Goal: Use online tool/utility: Utilize a website feature to perform a specific function

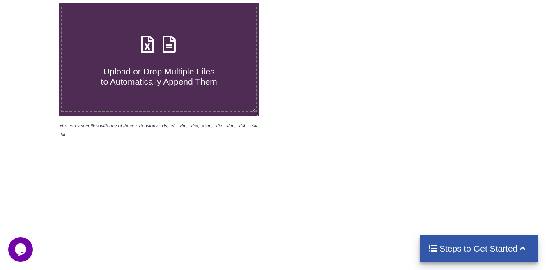
click at [502, 248] on h4 "Steps to Get Started" at bounding box center [478, 248] width 101 height 10
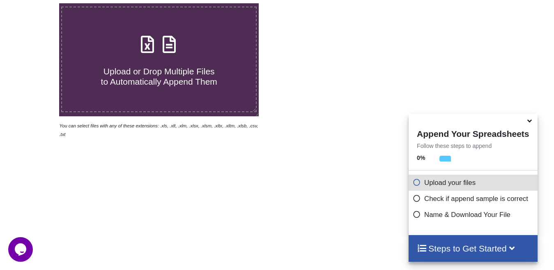
click at [324, 53] on div at bounding box center [395, 70] width 236 height 135
click at [149, 46] on icon at bounding box center [147, 40] width 21 height 17
click at [37, 3] on input "Upload or Drop Multiple Files to Automatically Append Them" at bounding box center [37, 3] width 0 height 0
type input "C:\fakepath\28.9 vk.xlsx"
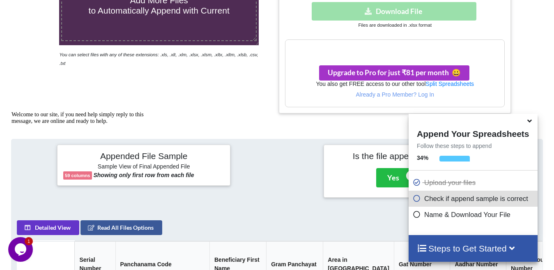
scroll to position [250, 0]
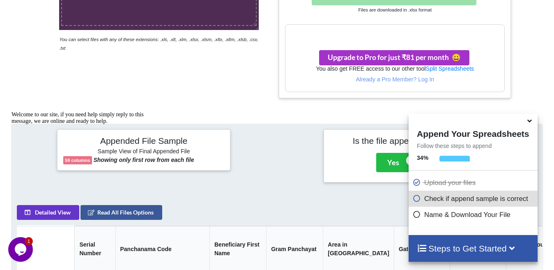
click at [420, 36] on h3 "Your files are more than 1 MB" at bounding box center [394, 33] width 219 height 9
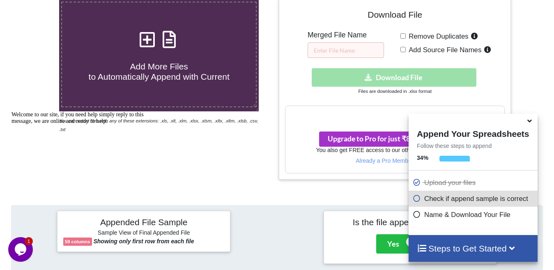
scroll to position [168, 0]
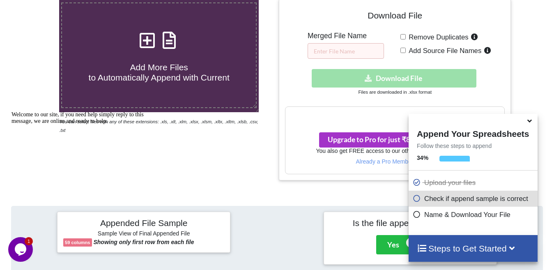
click at [409, 78] on div "Download hidden Download File" at bounding box center [395, 78] width 220 height 18
click at [452, 200] on p "Check if append sample is correct" at bounding box center [474, 198] width 122 height 10
click at [420, 200] on icon at bounding box center [417, 196] width 8 height 7
click at [420, 216] on icon at bounding box center [417, 212] width 8 height 7
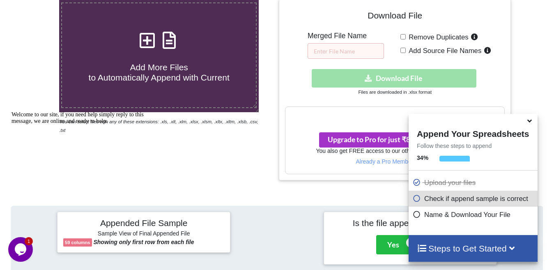
click at [494, 216] on p "Name & Download Your File" at bounding box center [474, 214] width 122 height 10
click at [487, 247] on h4 "Steps to Get Started" at bounding box center [473, 248] width 112 height 10
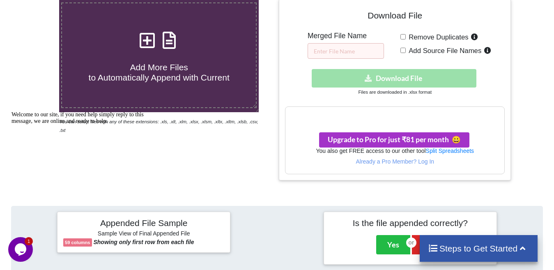
scroll to position [209, 0]
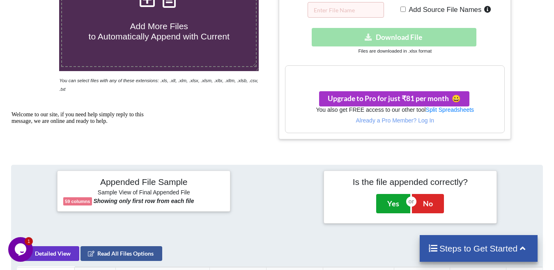
click at [396, 204] on button "Yes" at bounding box center [393, 203] width 34 height 19
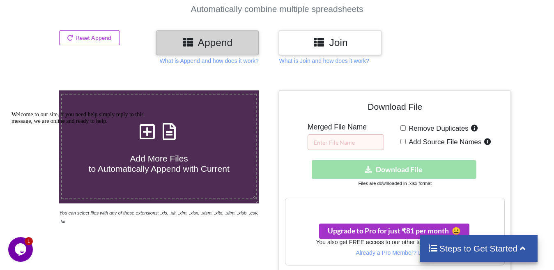
scroll to position [85, 0]
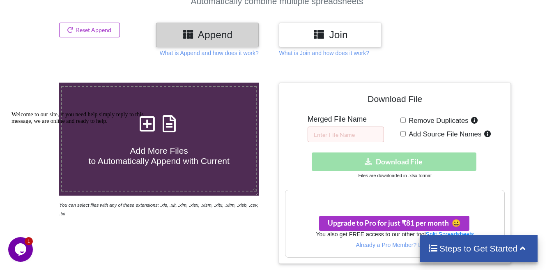
click at [405, 101] on h4 "Download File" at bounding box center [395, 100] width 220 height 23
click at [407, 158] on div "Download hidden Download File" at bounding box center [395, 161] width 220 height 18
click at [405, 161] on div "Download hidden Download File" at bounding box center [395, 161] width 220 height 18
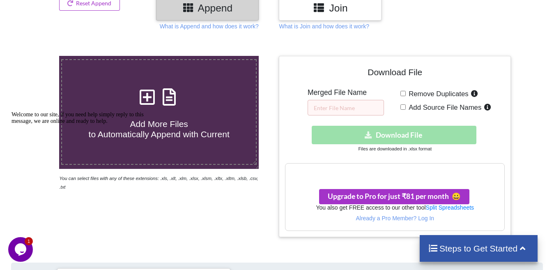
scroll to position [126, 0]
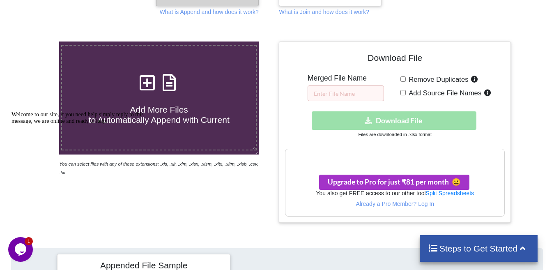
click at [429, 156] on h3 "Your files are more than 1 MB" at bounding box center [394, 157] width 219 height 9
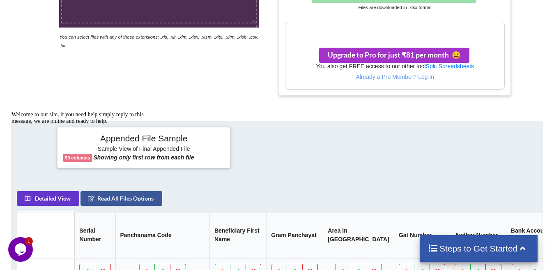
scroll to position [410, 0]
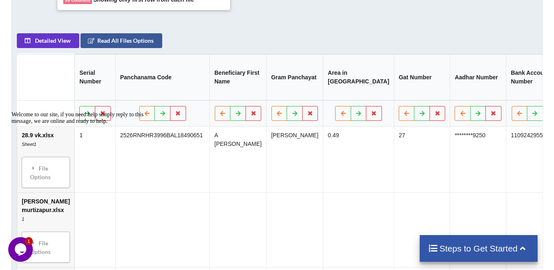
drag, startPoint x: 83, startPoint y: 28, endPoint x: 179, endPoint y: 34, distance: 96.7
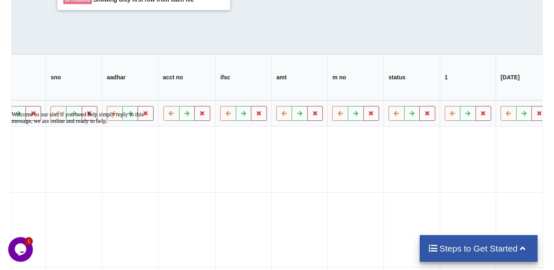
scroll to position [0, 2996]
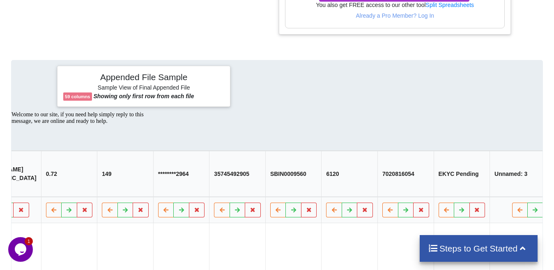
scroll to position [328, 0]
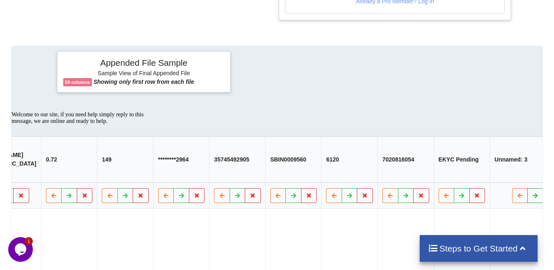
click at [532, 197] on icon at bounding box center [535, 195] width 7 height 5
click at [530, 197] on icon at bounding box center [533, 195] width 7 height 5
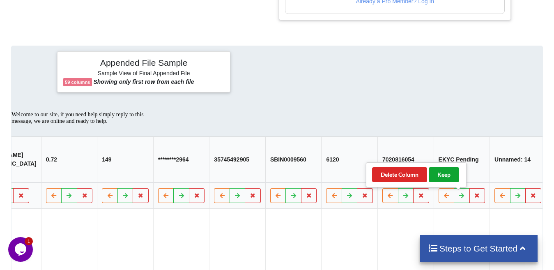
click at [444, 177] on button "Keep" at bounding box center [444, 174] width 30 height 15
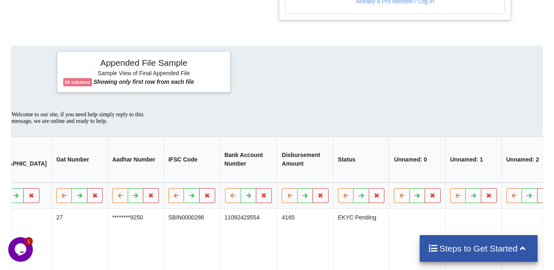
scroll to position [0, 0]
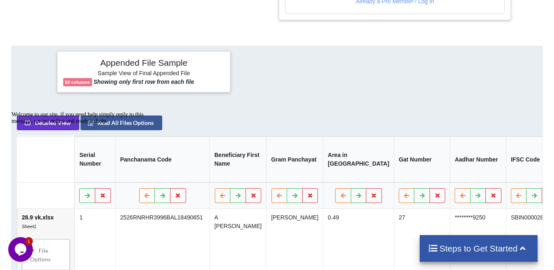
drag, startPoint x: 486, startPoint y: 112, endPoint x: 21, endPoint y: 23, distance: 473.0
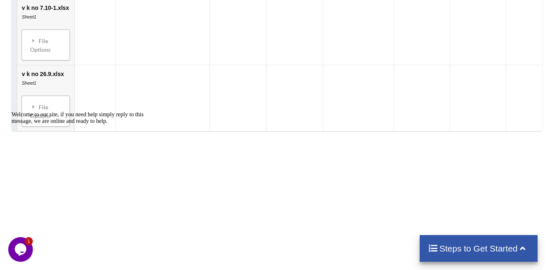
scroll to position [1067, 0]
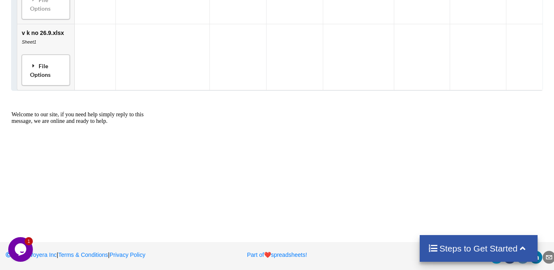
click at [44, 83] on div "File Options" at bounding box center [45, 70] width 43 height 26
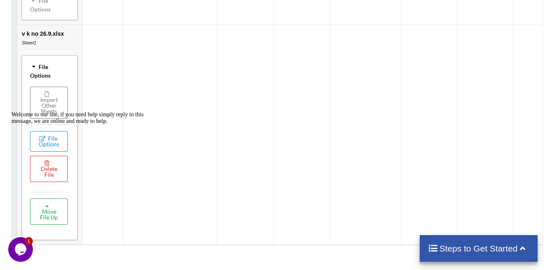
scroll to position [1045, 0]
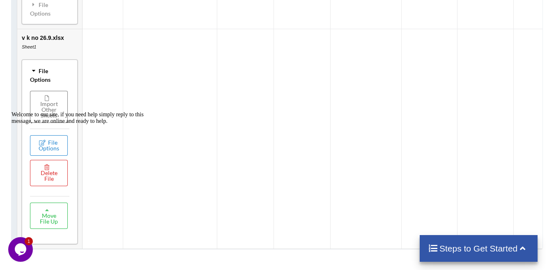
click at [53, 112] on div "Welcome to our site, if you need help simply reply to this message, we are onli…" at bounding box center [85, 117] width 148 height 13
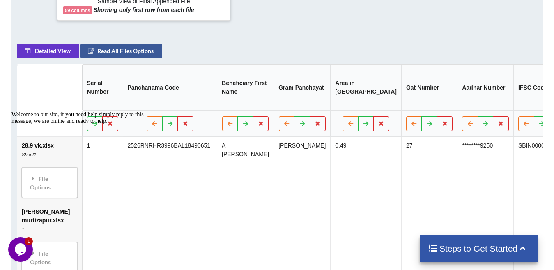
scroll to position [388, 0]
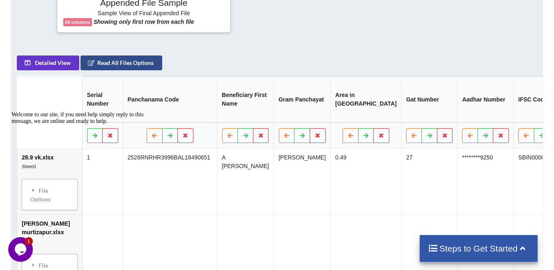
click at [113, 66] on button "Read All Files Options" at bounding box center [121, 62] width 82 height 15
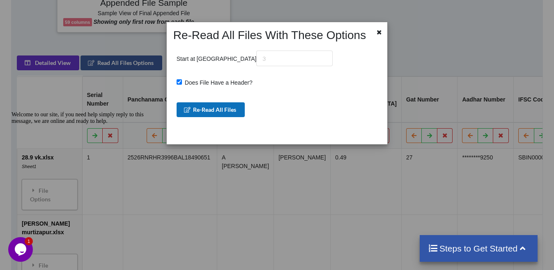
click at [220, 108] on button "Re-Read All Files" at bounding box center [211, 109] width 69 height 15
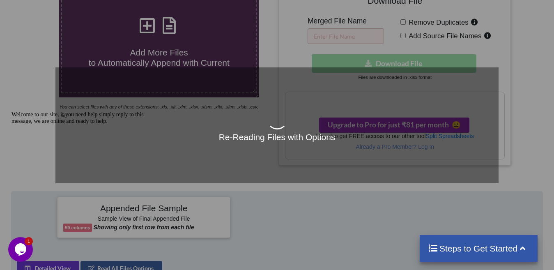
scroll to position [60, 0]
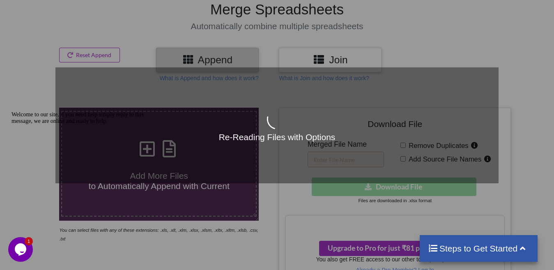
click at [411, 37] on div "Re-Reading Files with Options" at bounding box center [277, 135] width 554 height 270
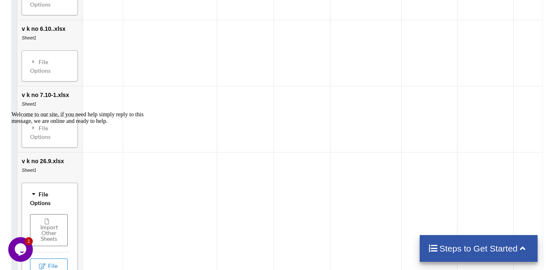
scroll to position [635, 0]
